Goal: Task Accomplishment & Management: Use online tool/utility

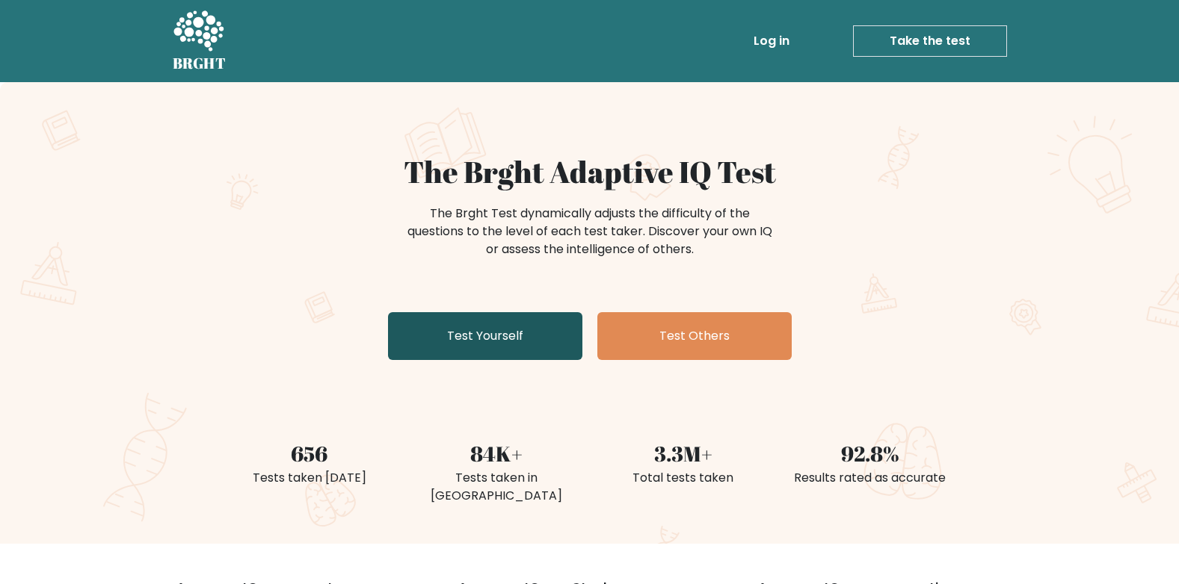
click at [500, 334] on link "Test Yourself" at bounding box center [485, 336] width 194 height 48
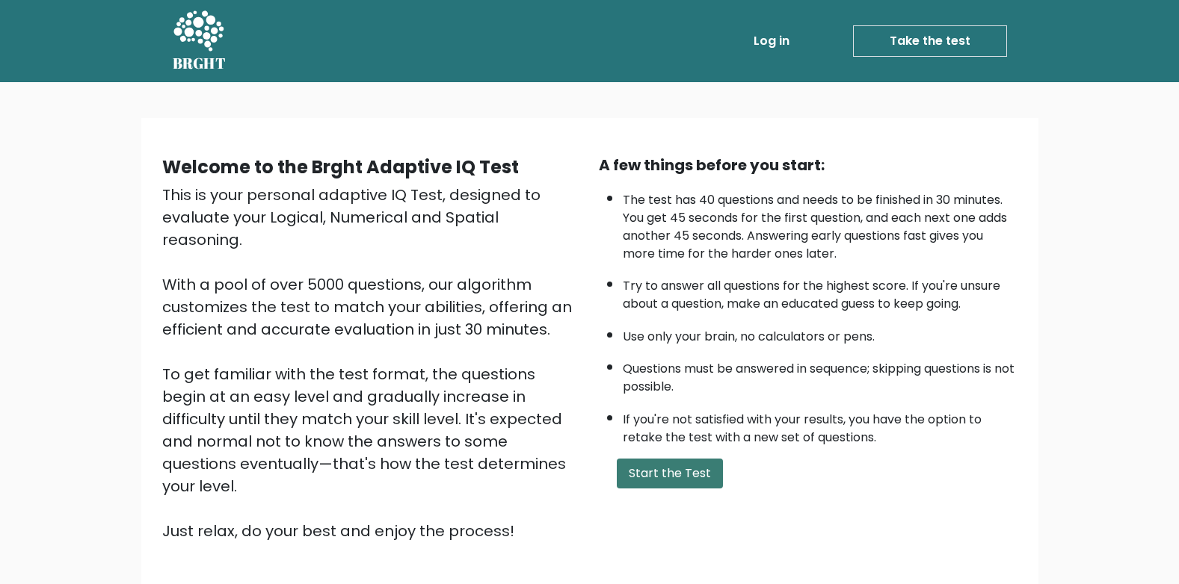
click at [689, 470] on button "Start the Test" at bounding box center [670, 474] width 106 height 30
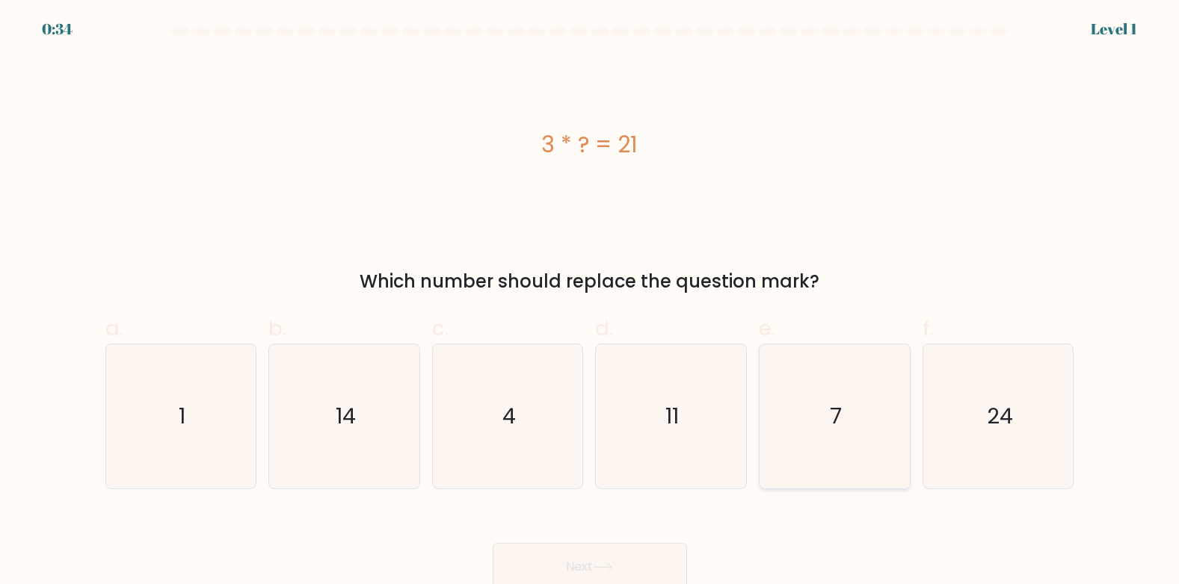
click at [836, 433] on icon "7" at bounding box center [834, 417] width 144 height 144
click at [590, 302] on input "e. 7" at bounding box center [590, 297] width 1 height 10
radio input "true"
click at [646, 567] on button "Next" at bounding box center [590, 567] width 194 height 48
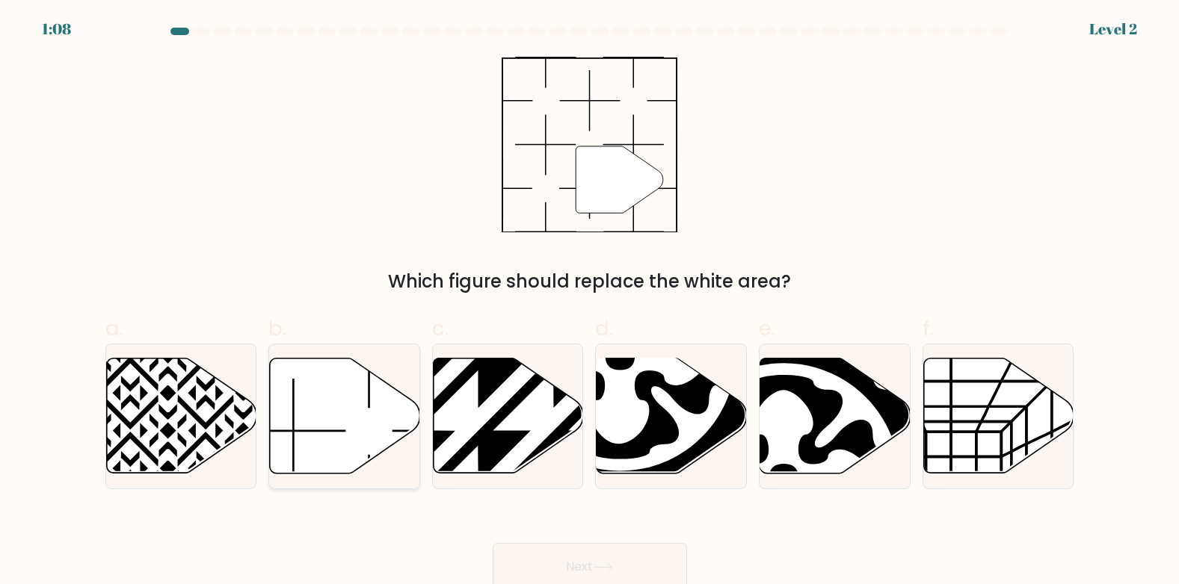
click at [333, 444] on icon at bounding box center [345, 416] width 150 height 115
click at [590, 302] on input "b." at bounding box center [590, 297] width 1 height 10
radio input "true"
click at [537, 562] on button "Next" at bounding box center [590, 567] width 194 height 48
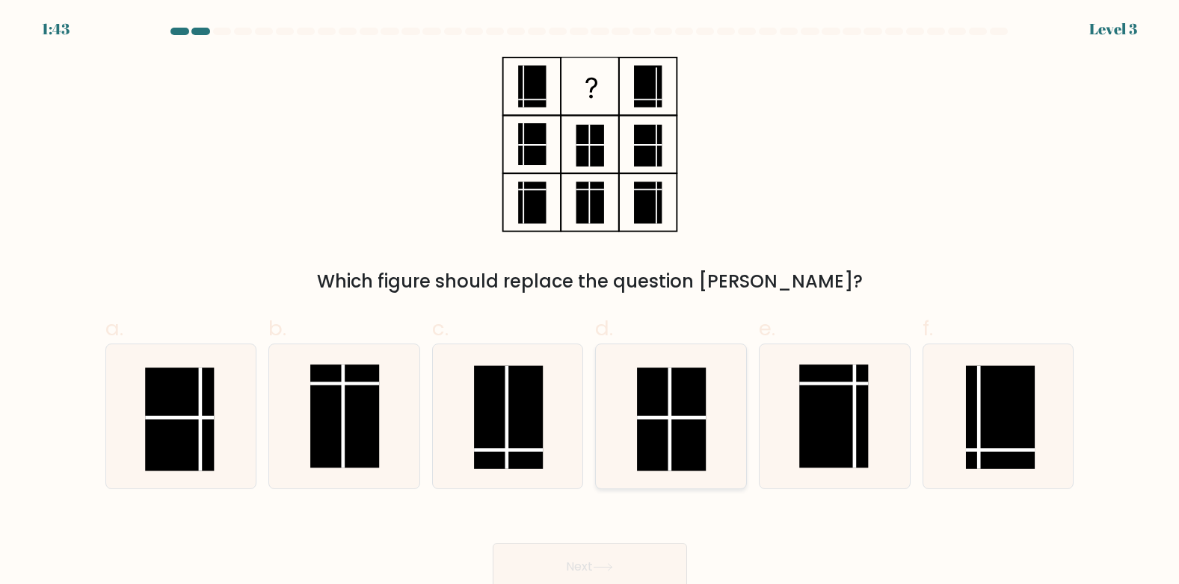
click at [664, 412] on rect at bounding box center [671, 419] width 69 height 103
click at [590, 302] on input "d." at bounding box center [590, 297] width 1 height 10
radio input "true"
click at [658, 575] on button "Next" at bounding box center [590, 567] width 194 height 48
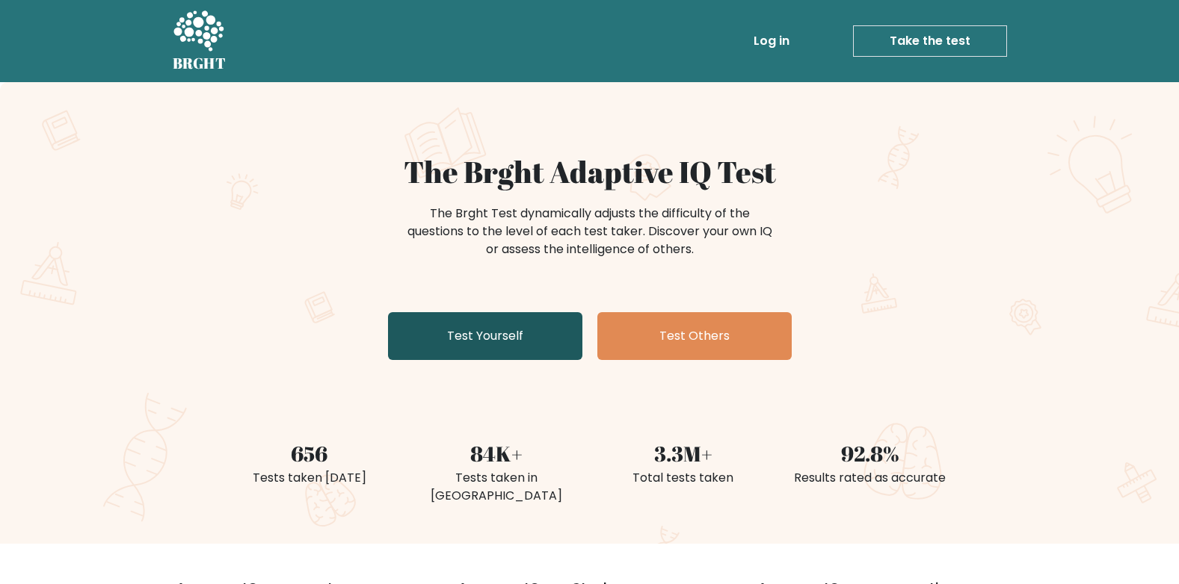
click at [505, 328] on link "Test Yourself" at bounding box center [485, 336] width 194 height 48
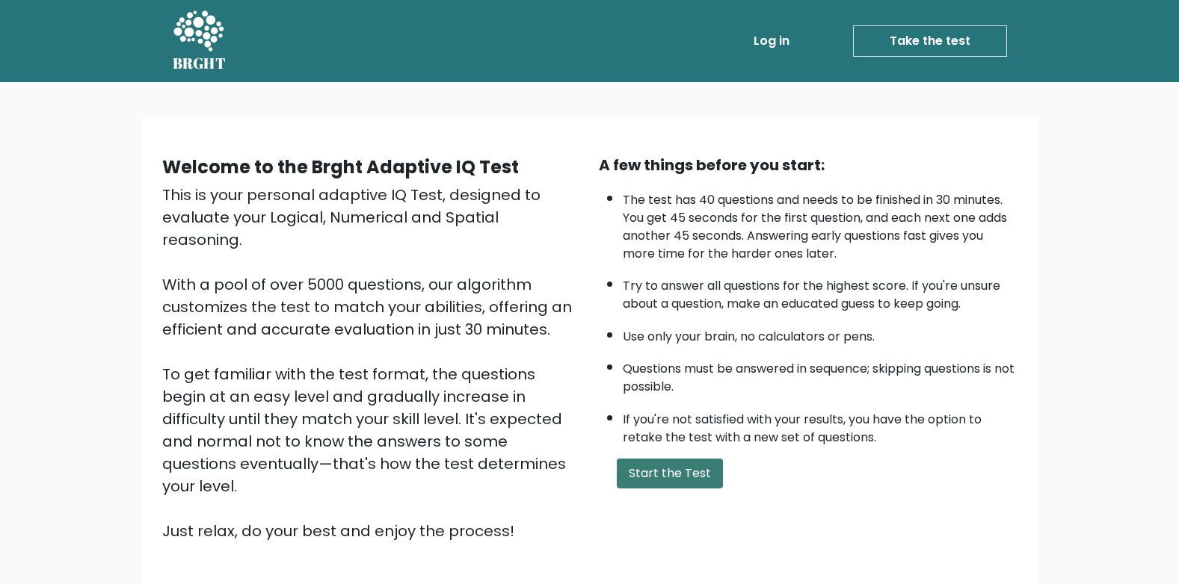
click at [678, 483] on button "Start the Test" at bounding box center [670, 474] width 106 height 30
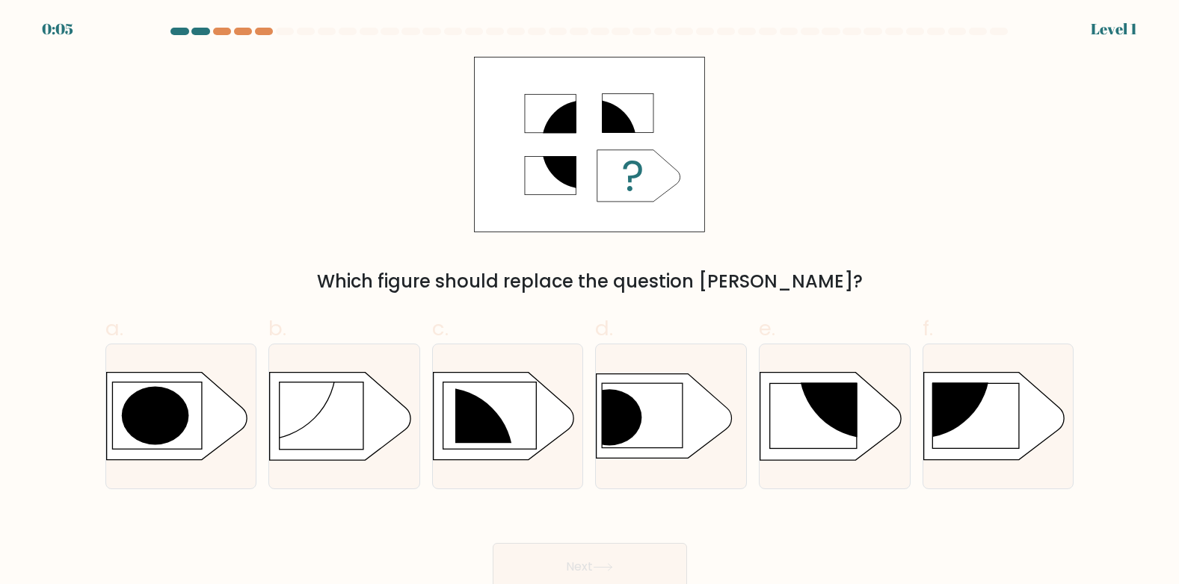
click at [763, 28] on div at bounding box center [768, 31] width 18 height 7
